Goal: Task Accomplishment & Management: Complete application form

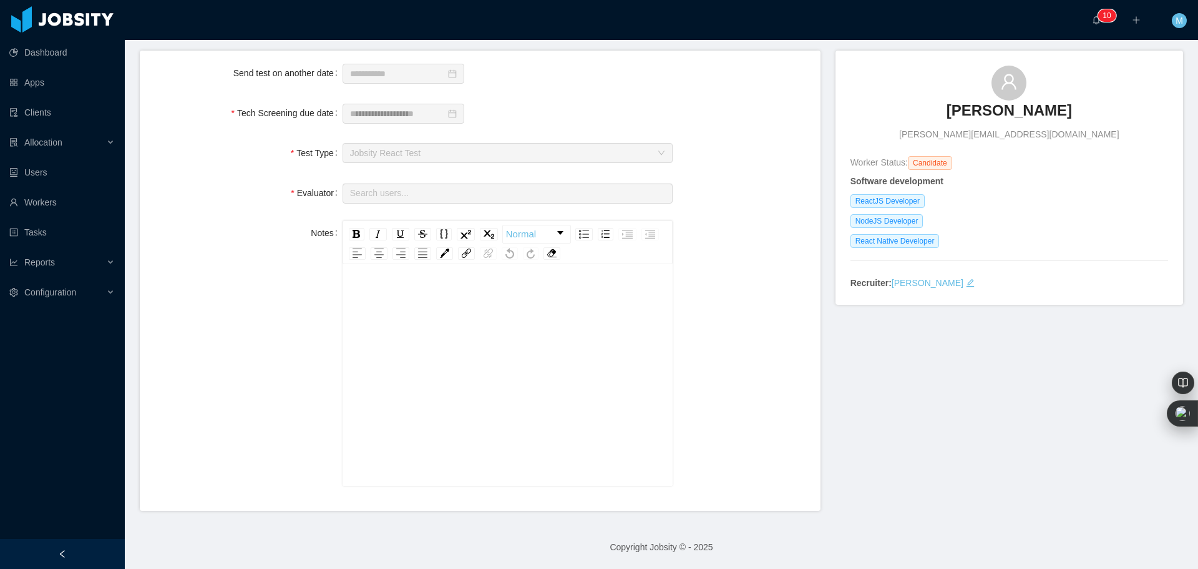
click at [476, 336] on div "rdw-editor" at bounding box center [508, 394] width 311 height 218
click at [470, 318] on div "rdw-editor" at bounding box center [508, 394] width 311 height 218
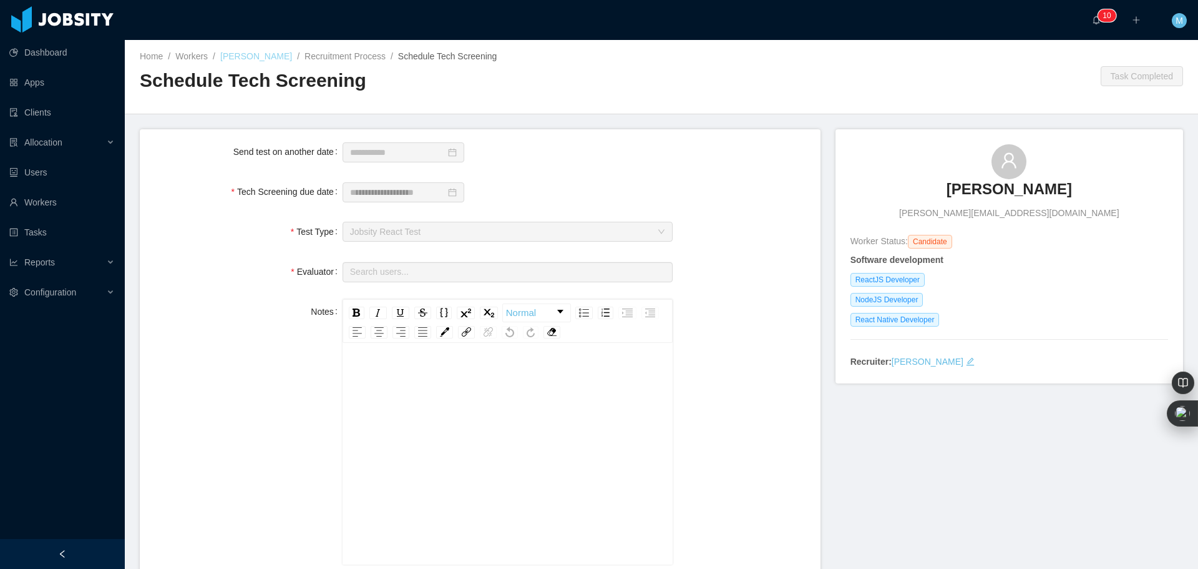
click at [253, 51] on link "[PERSON_NAME]" at bounding box center [256, 56] width 72 height 10
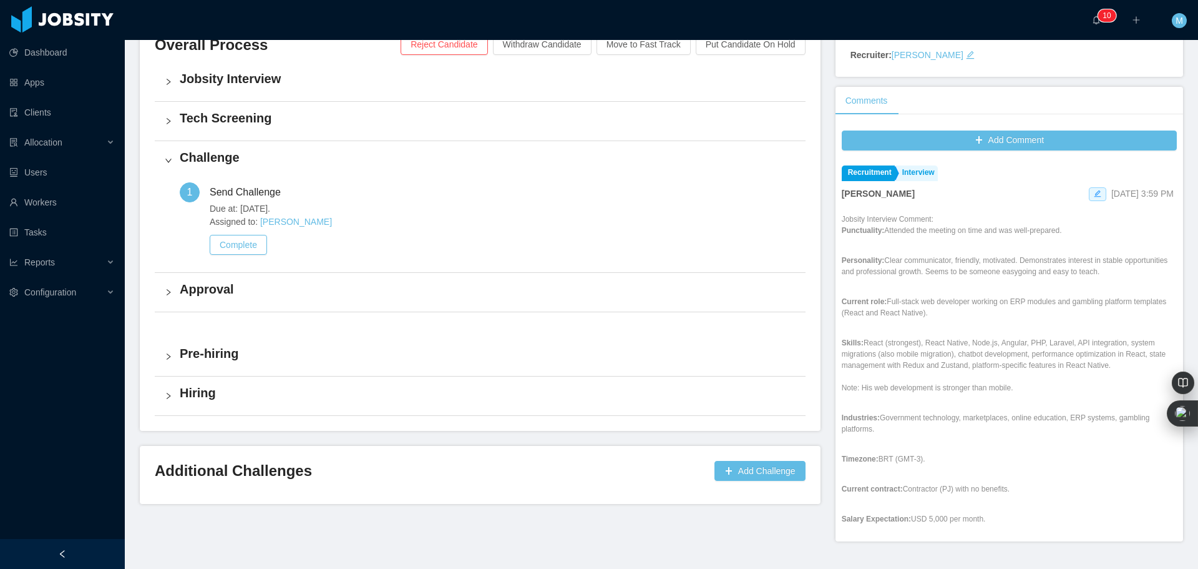
scroll to position [312, 0]
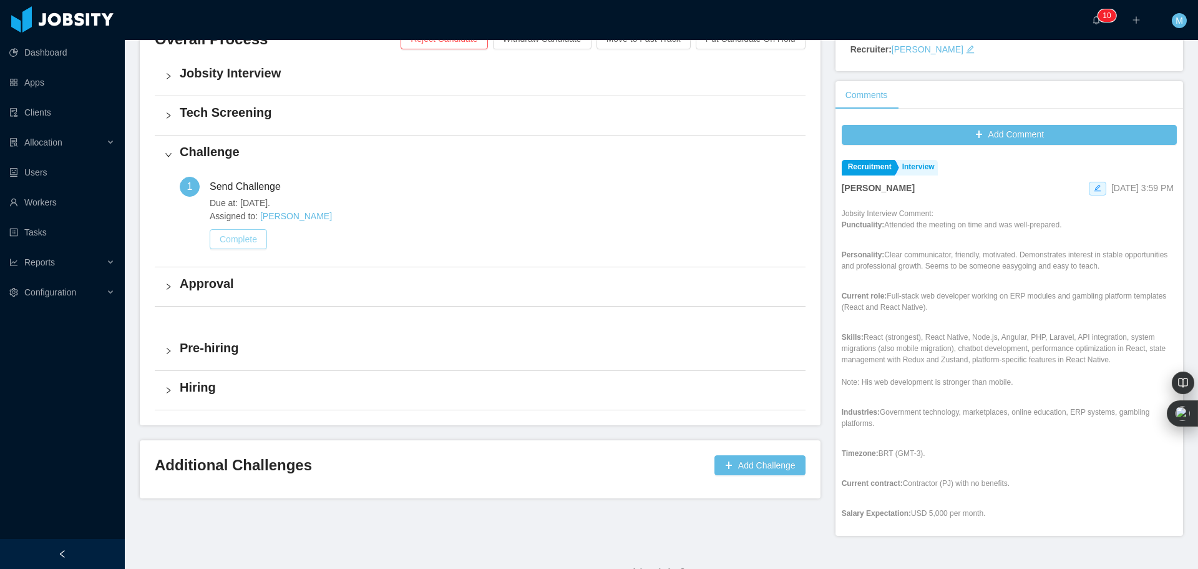
click at [252, 238] on button "Complete" at bounding box center [238, 239] width 57 height 20
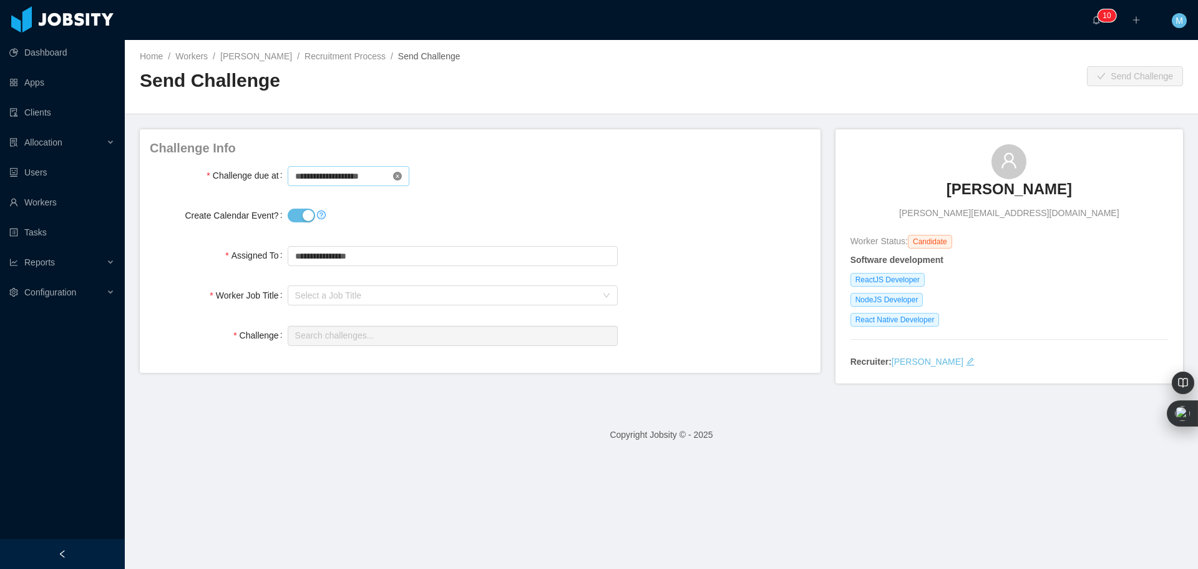
click at [394, 178] on icon "icon: close-circle" at bounding box center [397, 176] width 9 height 9
click at [353, 295] on div "Select a Job Title" at bounding box center [445, 295] width 301 height 12
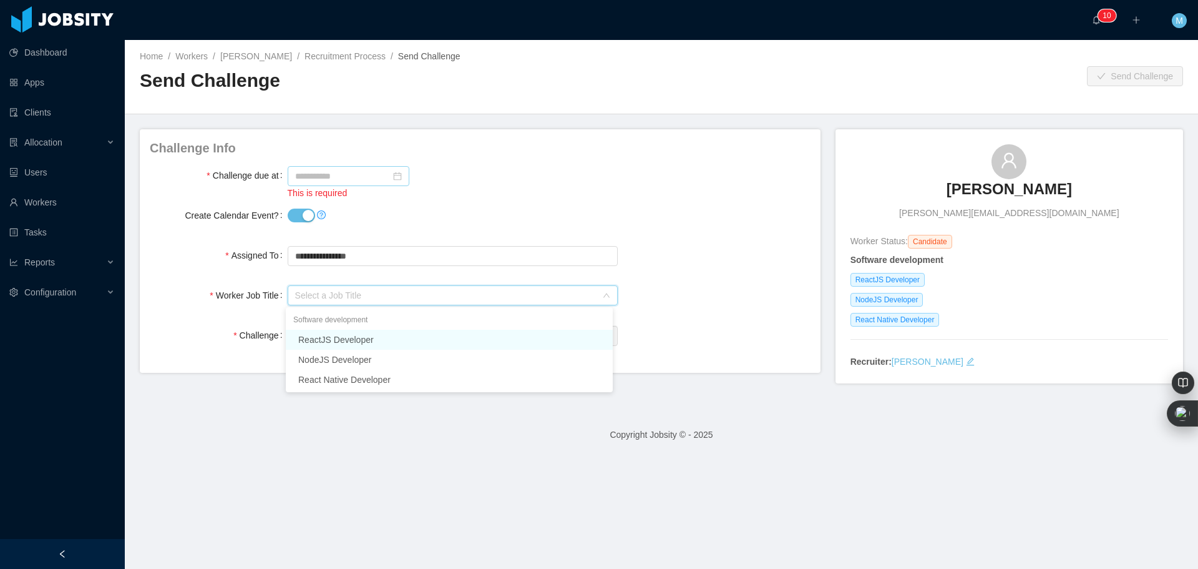
click at [364, 336] on li "ReactJS Developer" at bounding box center [449, 340] width 327 height 20
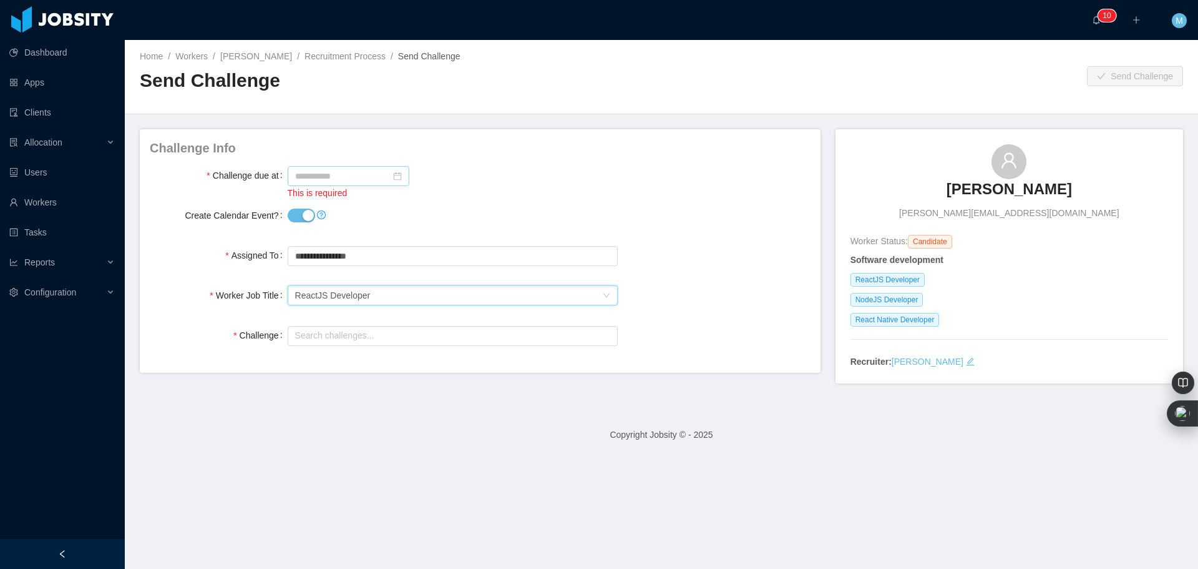
click at [394, 174] on icon "icon: calendar" at bounding box center [397, 176] width 8 height 8
click at [370, 303] on div "20" at bounding box center [373, 299] width 15 height 15
type input "**********"
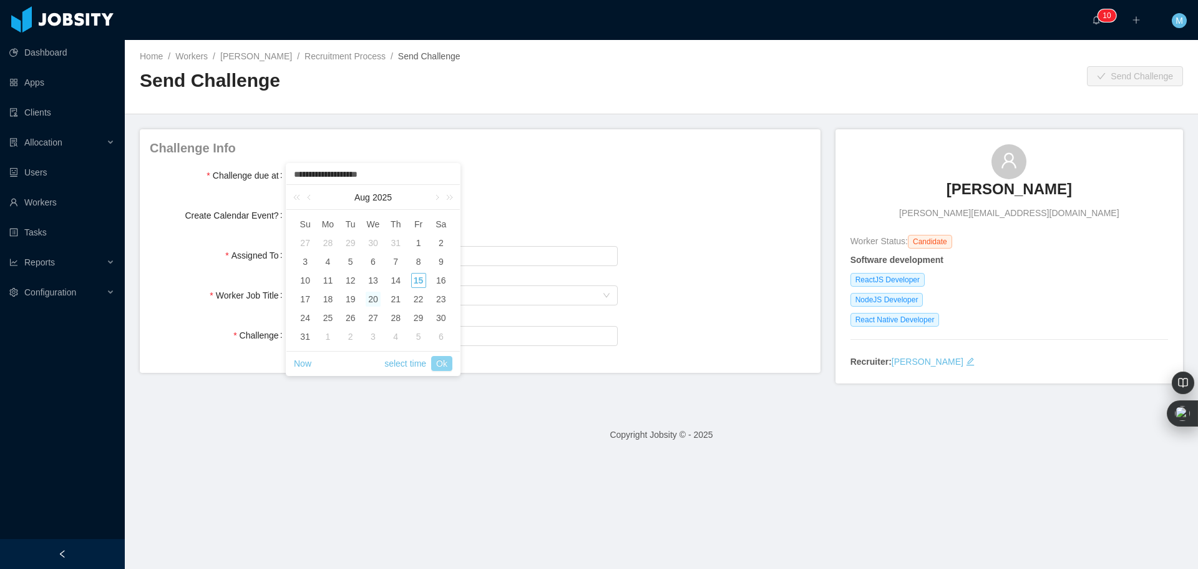
click at [447, 363] on link "Ok" at bounding box center [441, 363] width 21 height 15
click at [322, 247] on input "text" at bounding box center [453, 256] width 330 height 20
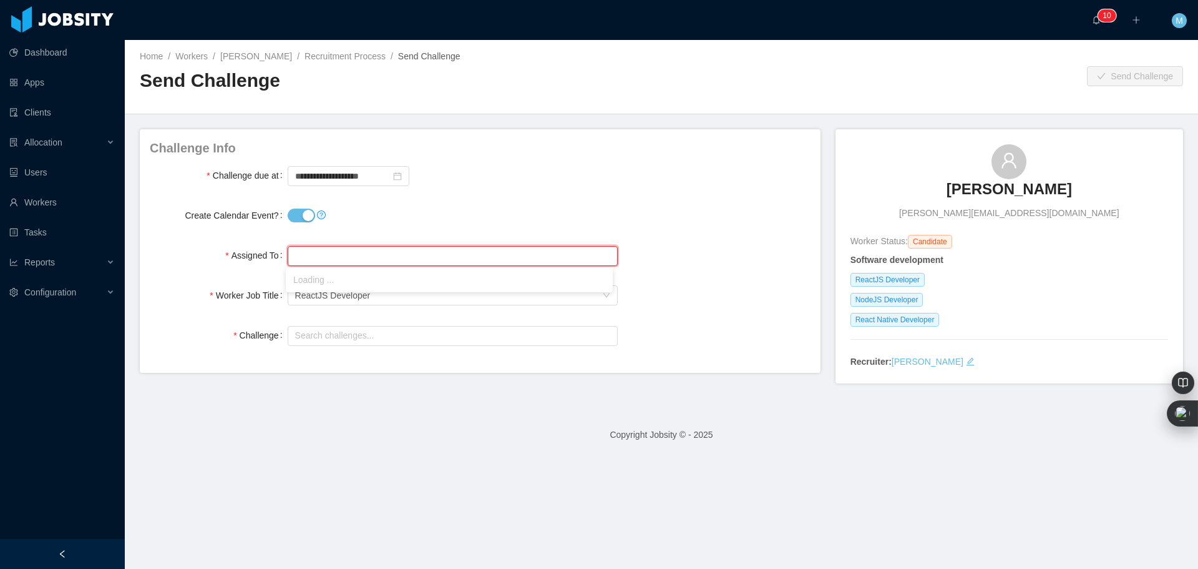
click at [322, 247] on input "text" at bounding box center [453, 256] width 330 height 20
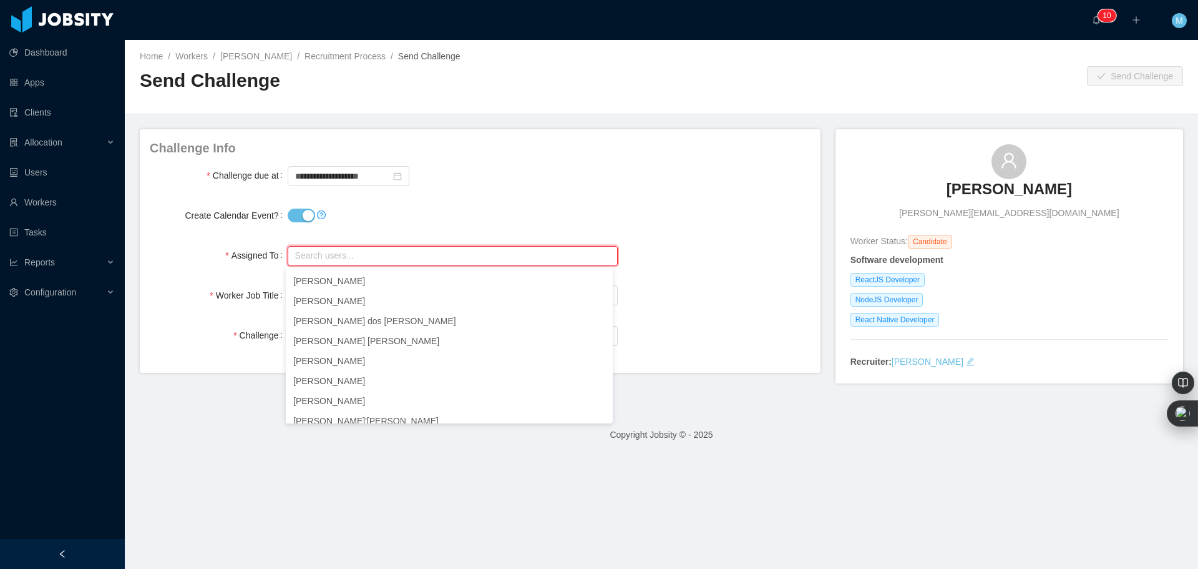
scroll to position [848, 0]
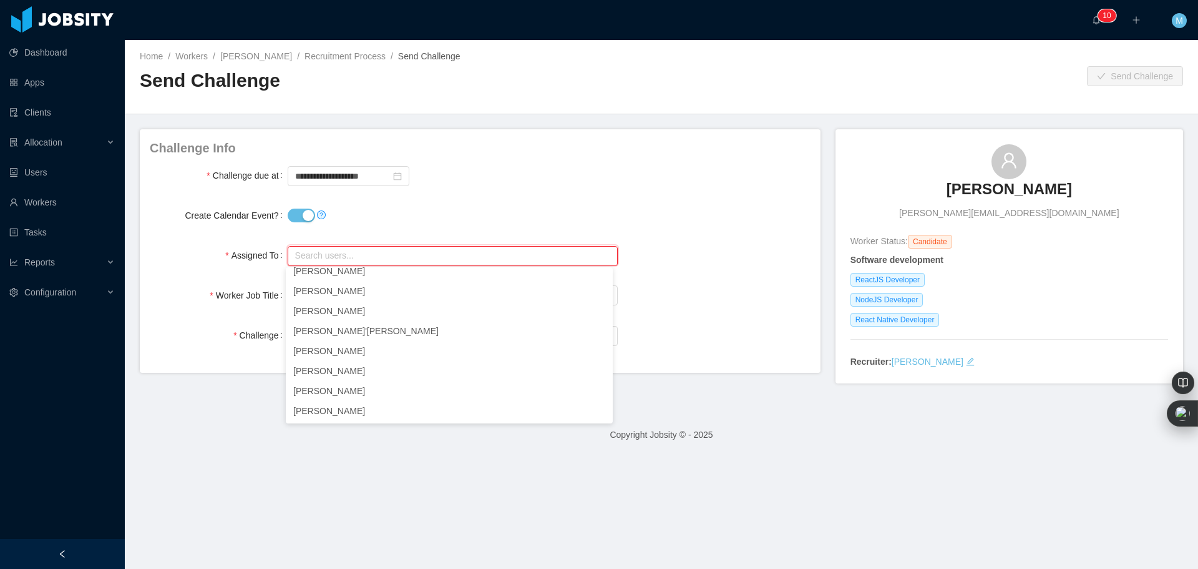
click at [237, 414] on footer "Copyright Jobsity © - 2025" at bounding box center [662, 434] width 1074 height 43
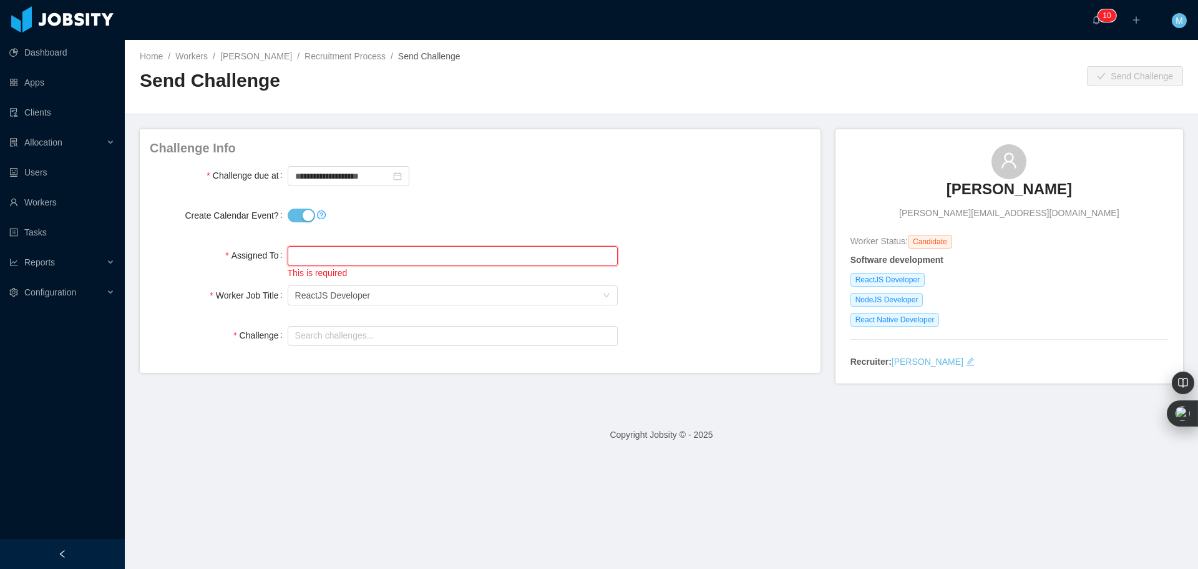
click at [363, 251] on input "text" at bounding box center [453, 256] width 330 height 20
drag, startPoint x: 363, startPoint y: 251, endPoint x: 272, endPoint y: 245, distance: 91.3
click at [273, 246] on div "Assigned To Search users... ***** react This is required" at bounding box center [480, 261] width 661 height 37
click at [360, 276] on li "[PERSON_NAME]" at bounding box center [449, 280] width 327 height 20
type input "**********"
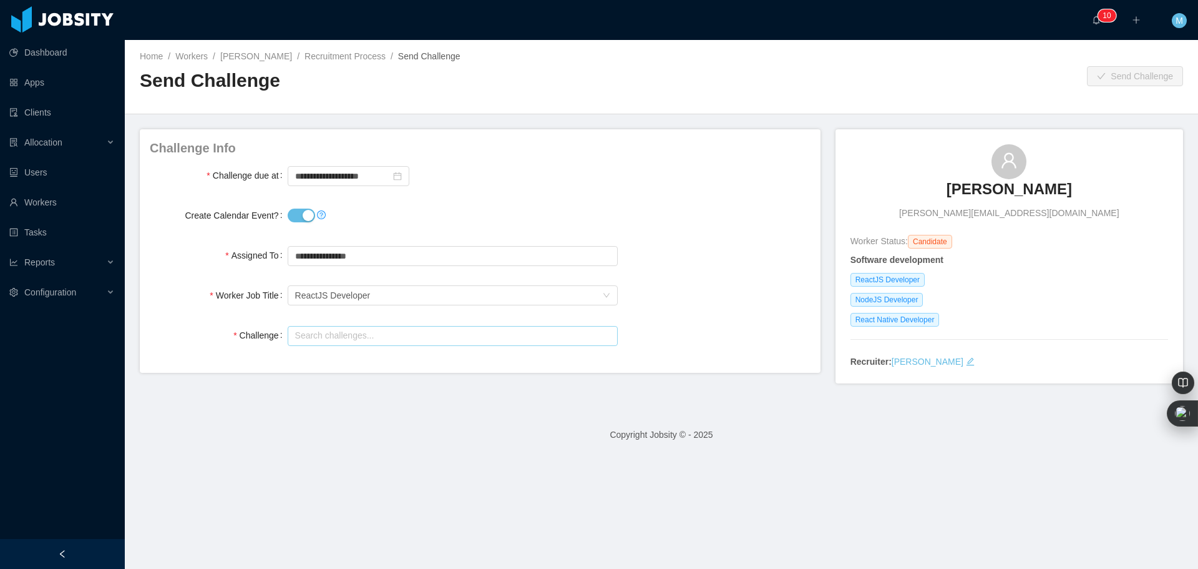
click at [369, 340] on input "text" at bounding box center [453, 336] width 330 height 20
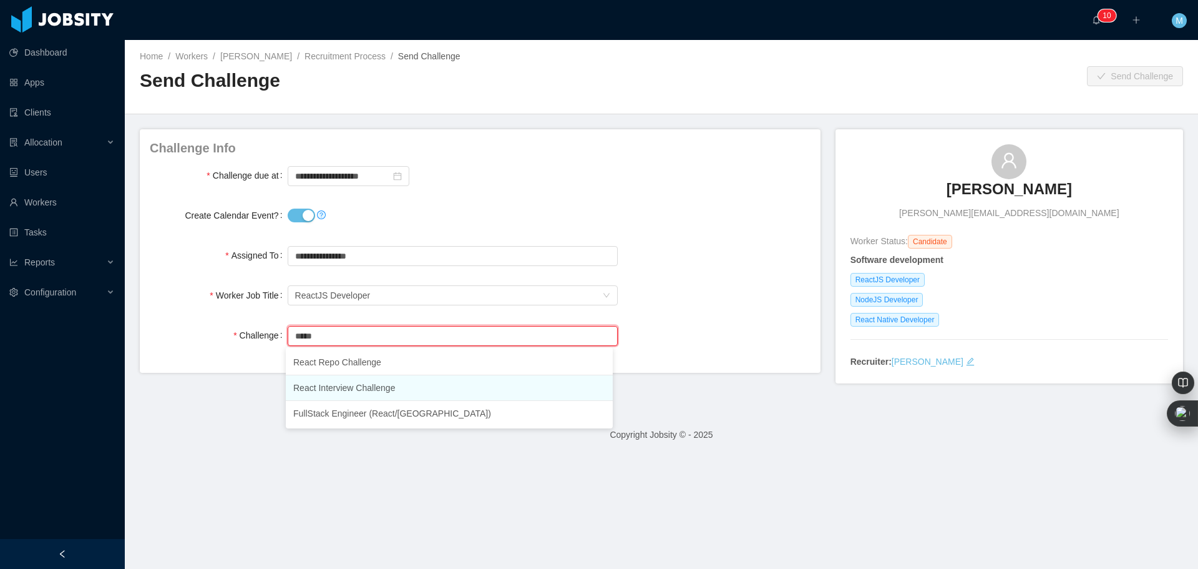
click at [363, 391] on li "React Interview Challenge" at bounding box center [449, 388] width 327 height 26
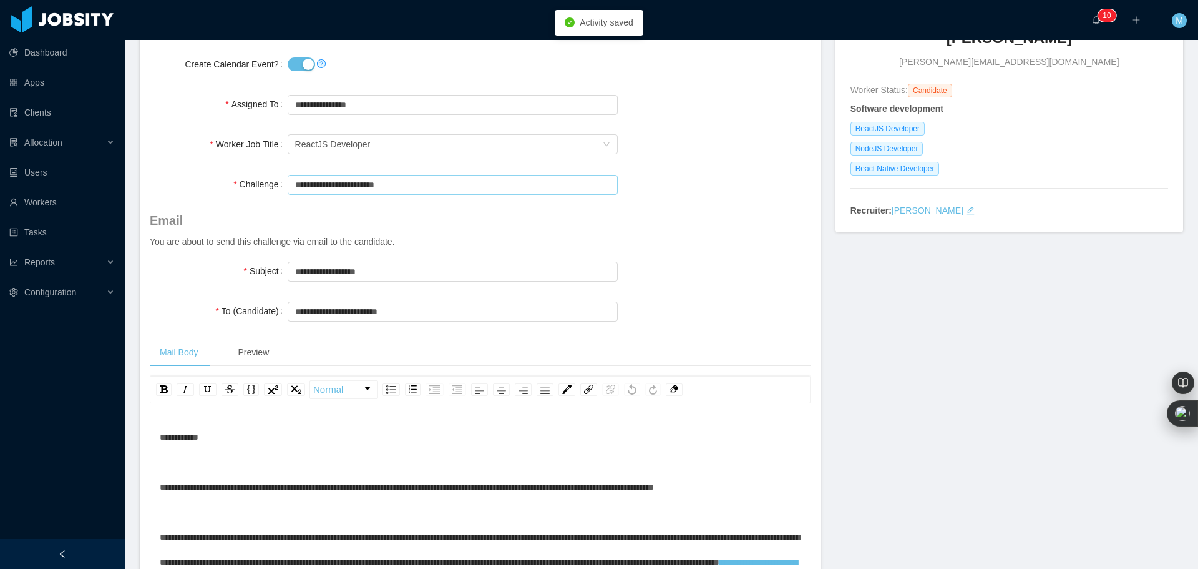
scroll to position [187, 0]
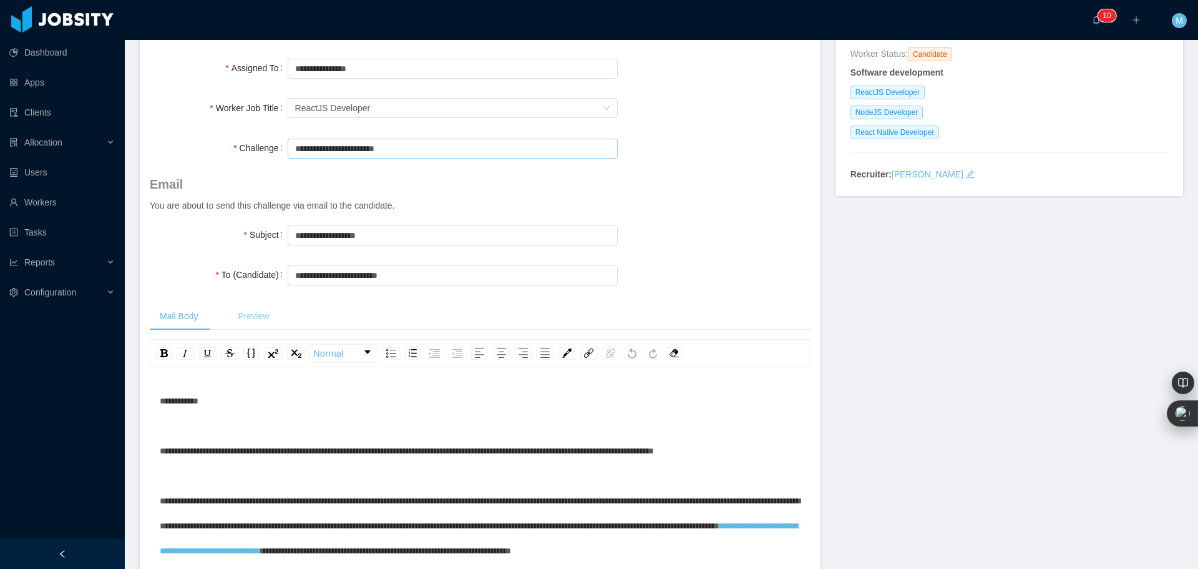
type input "**********"
click at [242, 316] on div "Preview" at bounding box center [253, 316] width 51 height 28
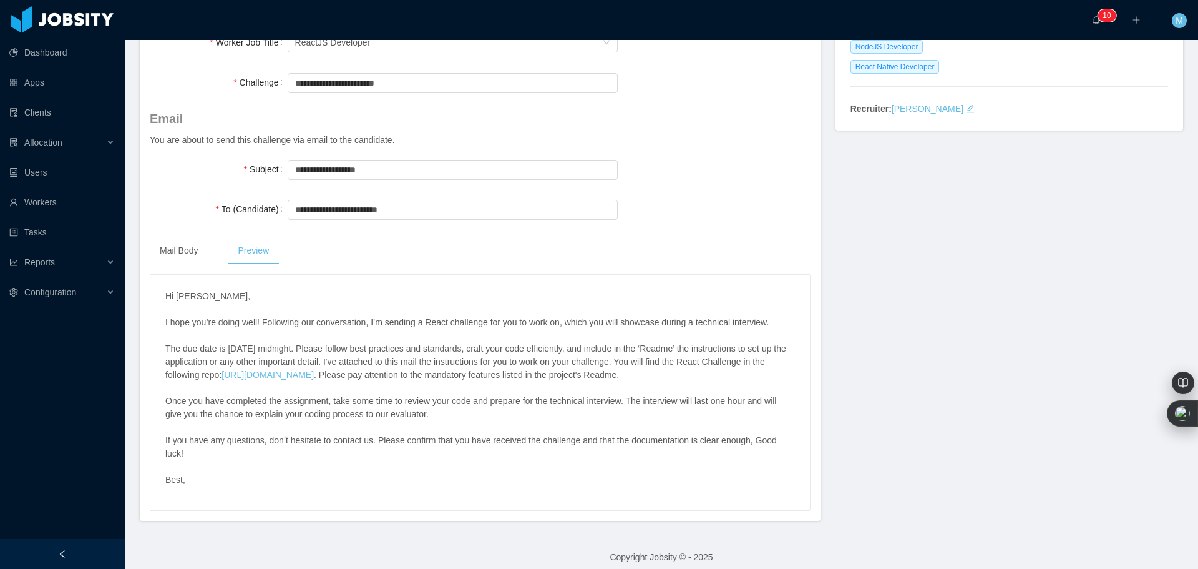
scroll to position [276, 0]
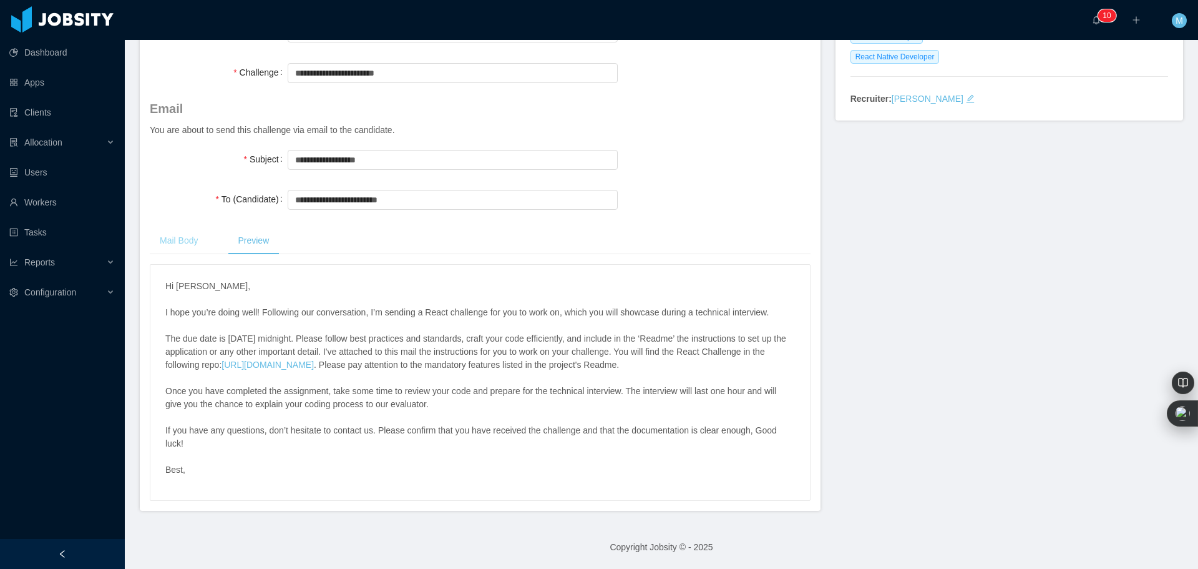
click at [192, 232] on div "Mail Body" at bounding box center [179, 241] width 58 height 28
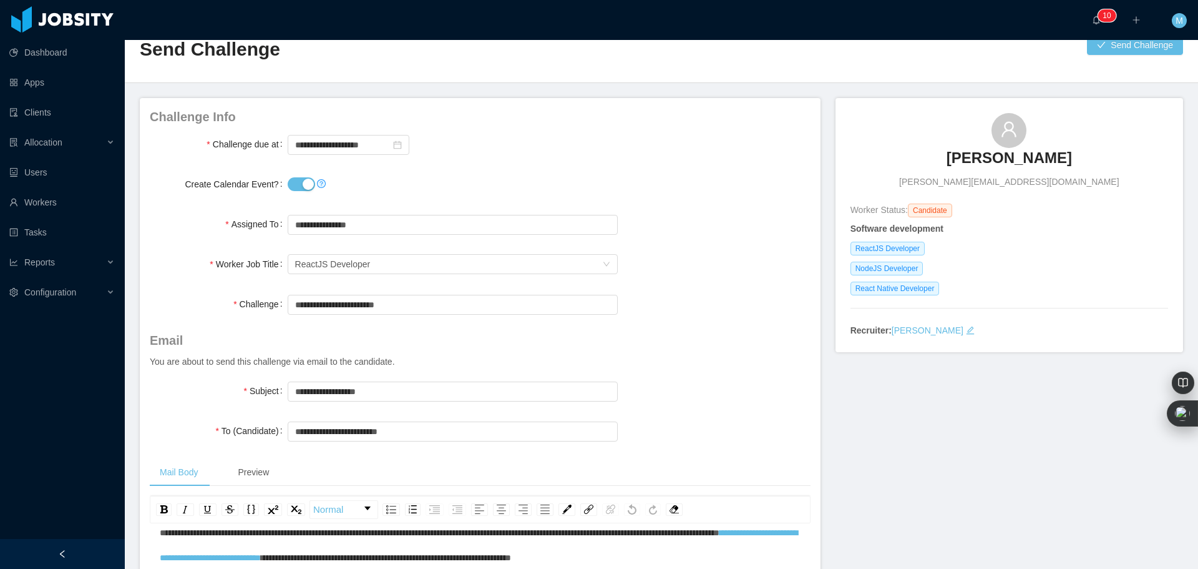
scroll to position [0, 0]
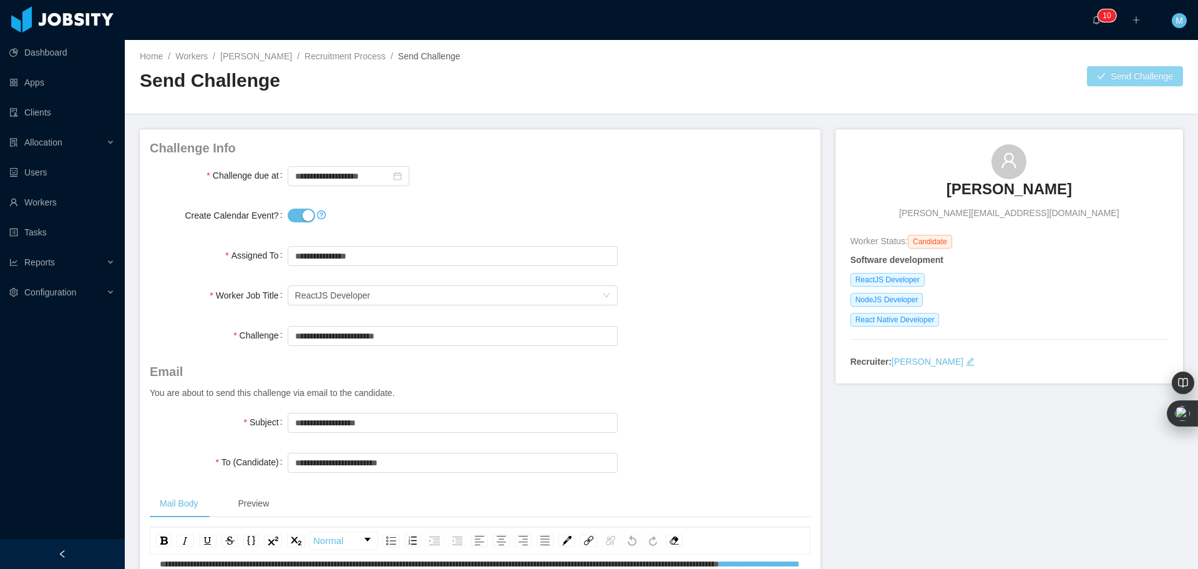
click at [1092, 77] on button "Send Challenge" at bounding box center [1135, 76] width 96 height 20
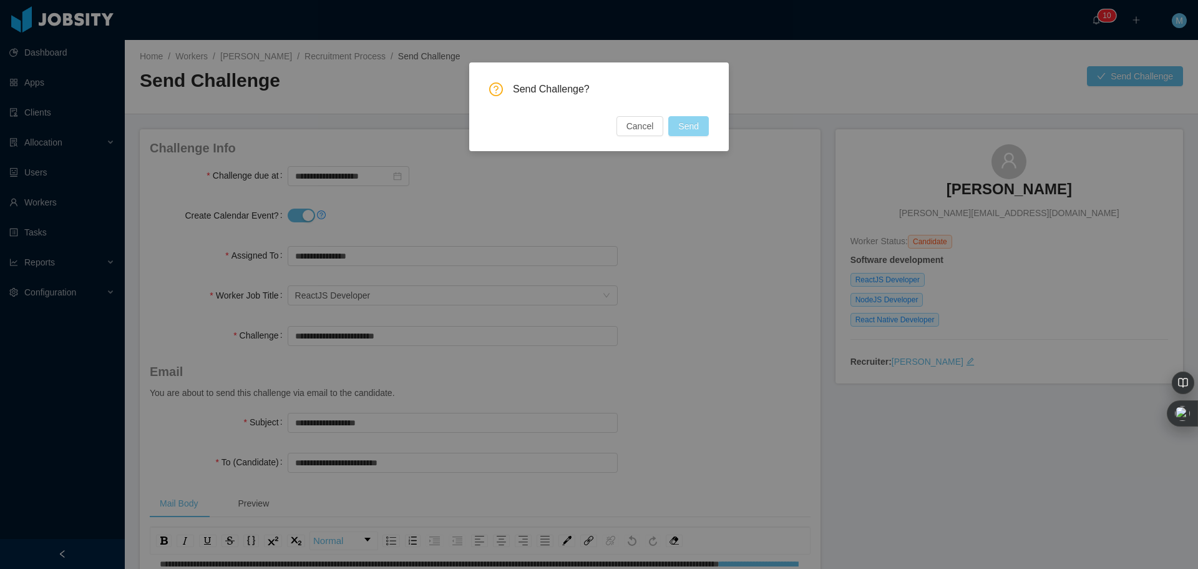
click at [679, 127] on button "Send" at bounding box center [689, 126] width 41 height 20
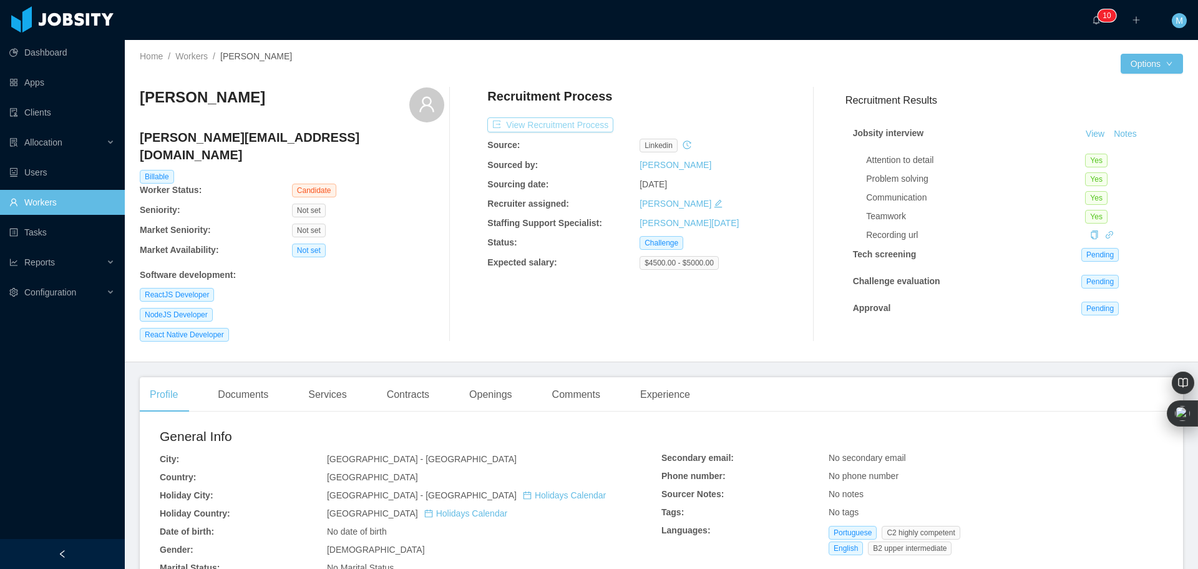
click at [577, 120] on button "View Recruitment Process" at bounding box center [551, 124] width 126 height 15
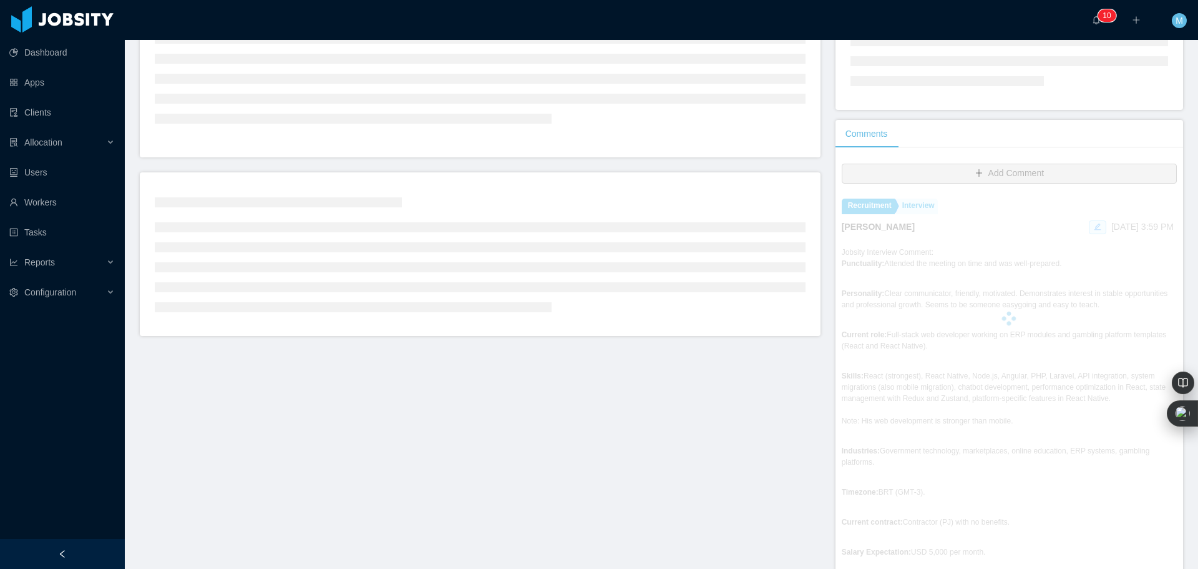
scroll to position [187, 0]
